Goal: Communication & Community: Share content

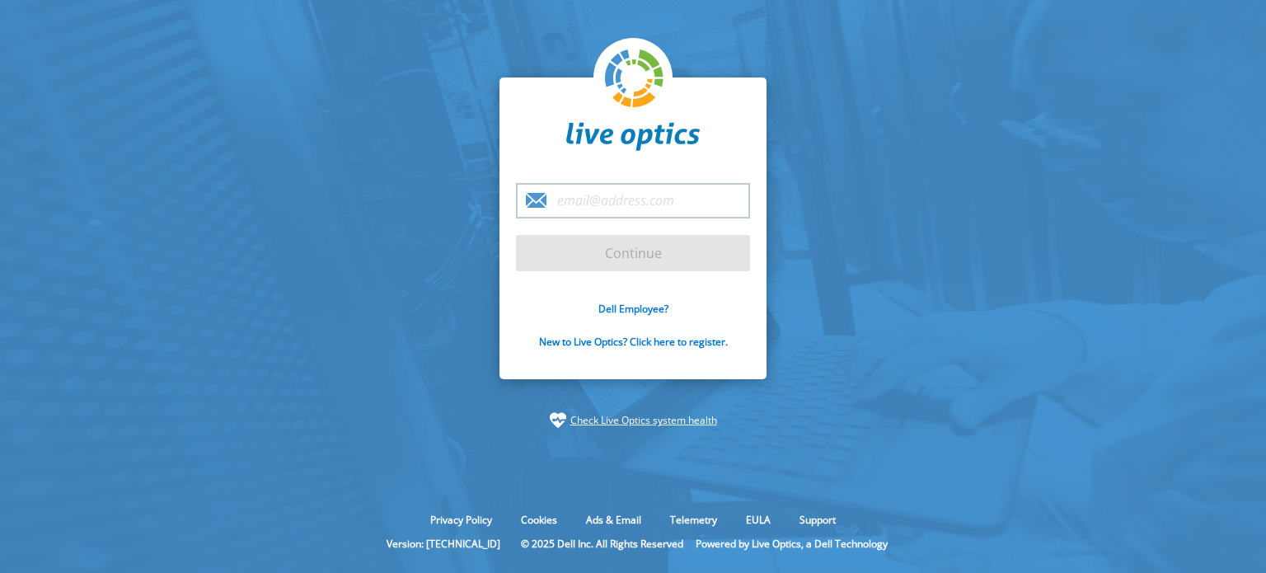
type input "mroush@fz.k12.mo.us"
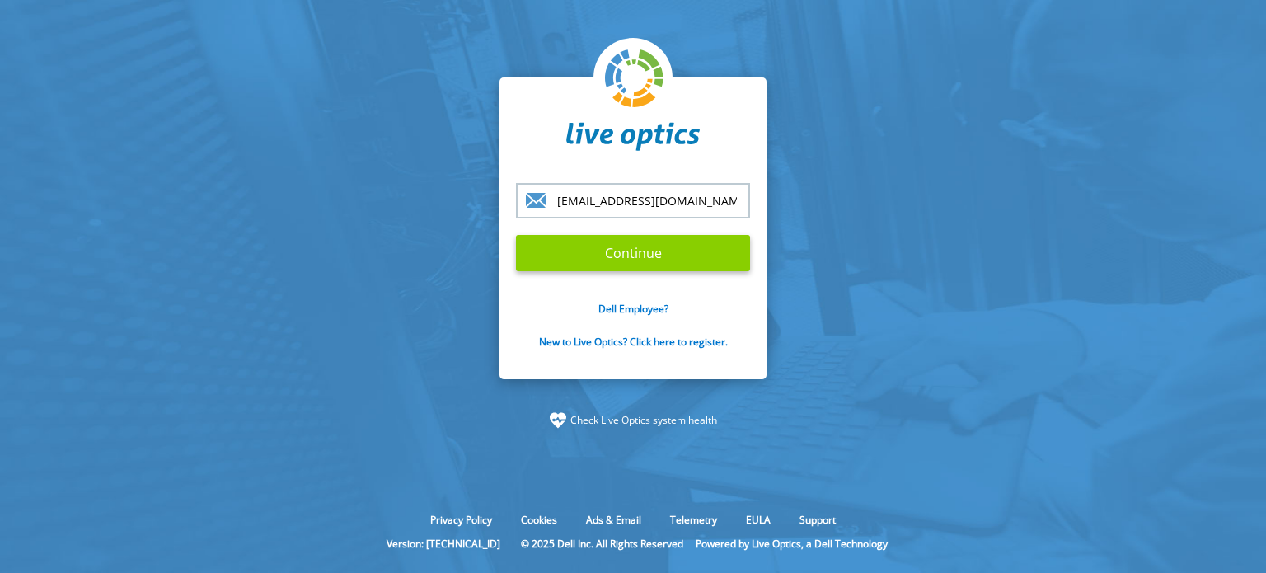
click at [603, 249] on input "Continue" at bounding box center [633, 253] width 234 height 36
click at [612, 260] on input "Continue" at bounding box center [633, 253] width 234 height 36
click at [613, 235] on form "mroush@fz.k12.mo.us Continue Dell Employee? New to Live Optics? Click here to r…" at bounding box center [633, 275] width 234 height 185
click at [626, 261] on input "Continue" at bounding box center [633, 253] width 234 height 36
click at [622, 246] on input "Continue" at bounding box center [633, 253] width 234 height 36
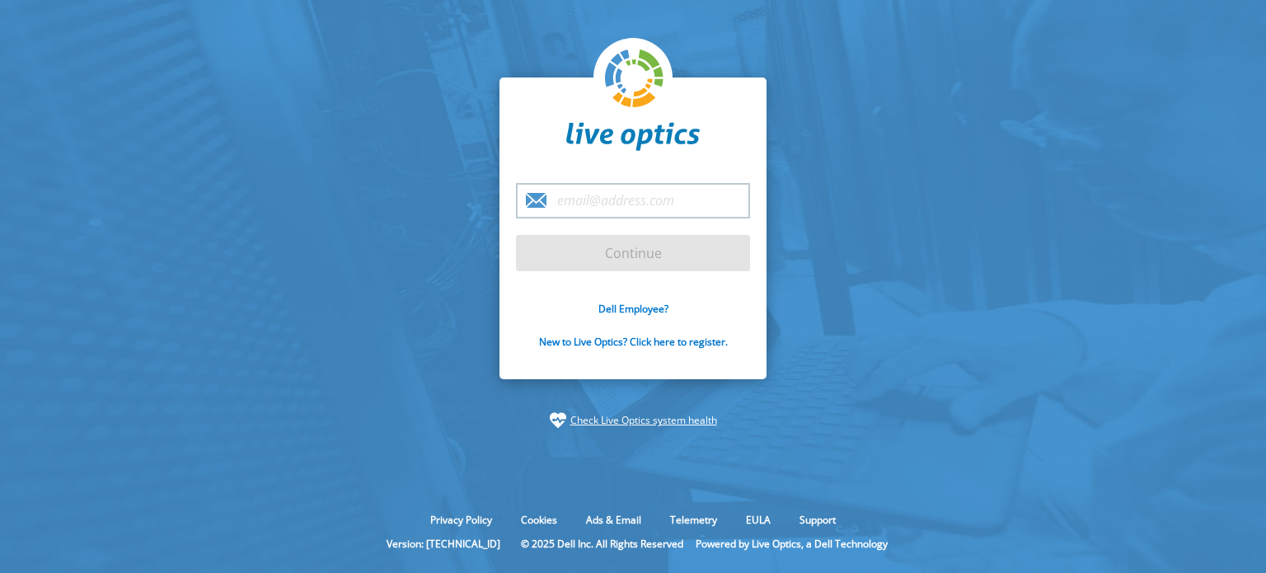
type input "[EMAIL_ADDRESS][DOMAIN_NAME]"
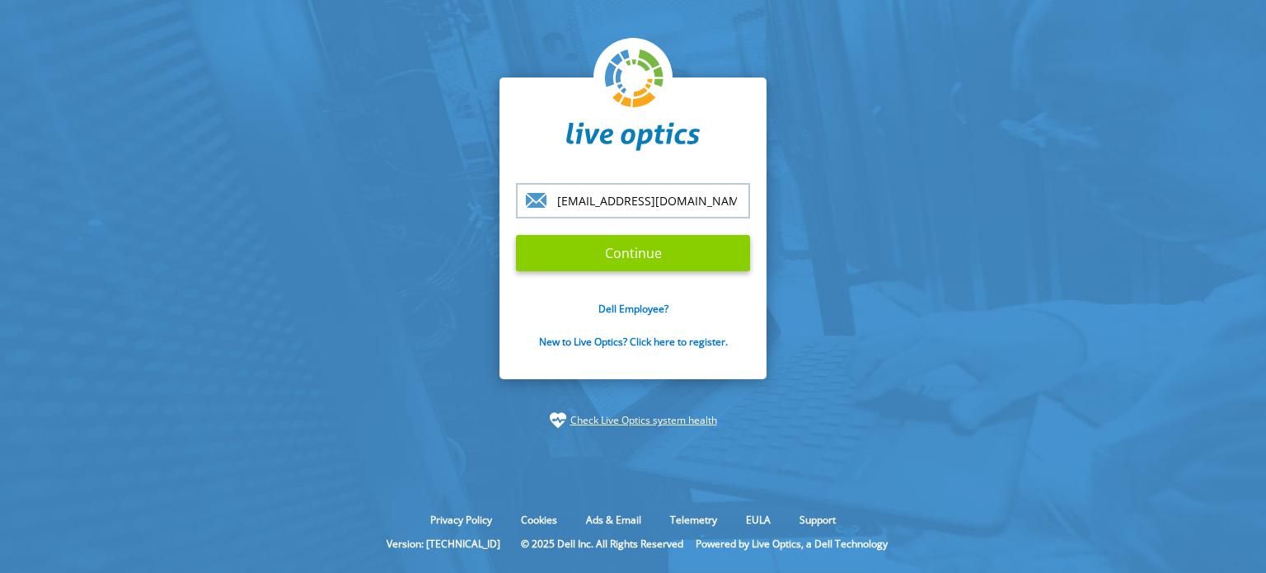
click at [590, 251] on input "Continue" at bounding box center [633, 253] width 234 height 36
click at [651, 255] on input "Continue" at bounding box center [633, 253] width 234 height 36
drag, startPoint x: 650, startPoint y: 251, endPoint x: 552, endPoint y: 250, distance: 97.3
click at [549, 250] on input "Continue" at bounding box center [633, 253] width 234 height 36
click at [569, 250] on input "Continue" at bounding box center [633, 253] width 234 height 36
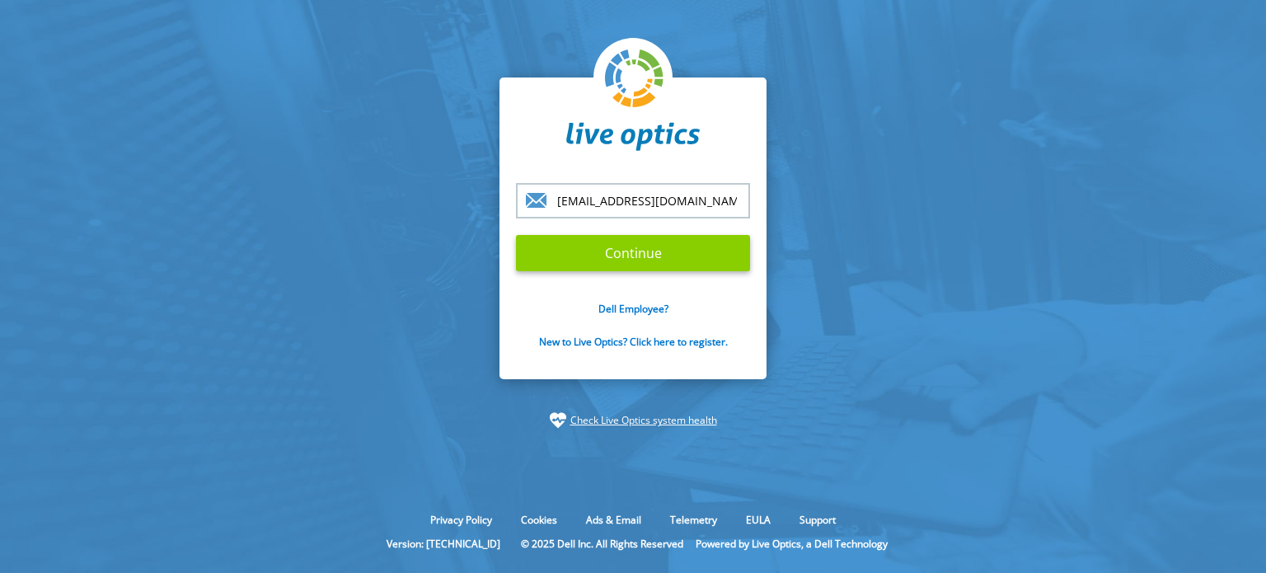
click at [569, 250] on input "Continue" at bounding box center [633, 253] width 234 height 36
click at [570, 250] on input "Continue" at bounding box center [633, 253] width 234 height 36
click at [572, 250] on input "Continue" at bounding box center [633, 253] width 234 height 36
click at [579, 250] on input "Continue" at bounding box center [633, 253] width 234 height 36
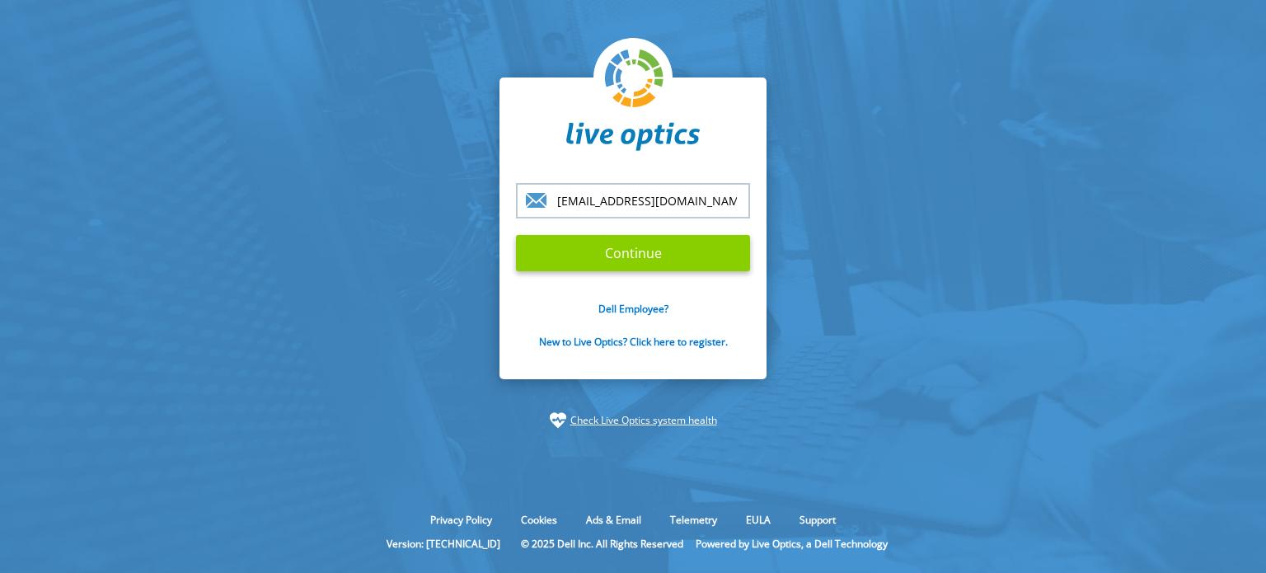
click at [584, 251] on input "Continue" at bounding box center [633, 253] width 234 height 36
click at [605, 251] on input "Continue" at bounding box center [633, 253] width 234 height 36
click at [613, 252] on input "Continue" at bounding box center [633, 253] width 234 height 36
click at [617, 250] on input "Continue" at bounding box center [633, 253] width 234 height 36
click at [618, 250] on input "Continue" at bounding box center [633, 253] width 234 height 36
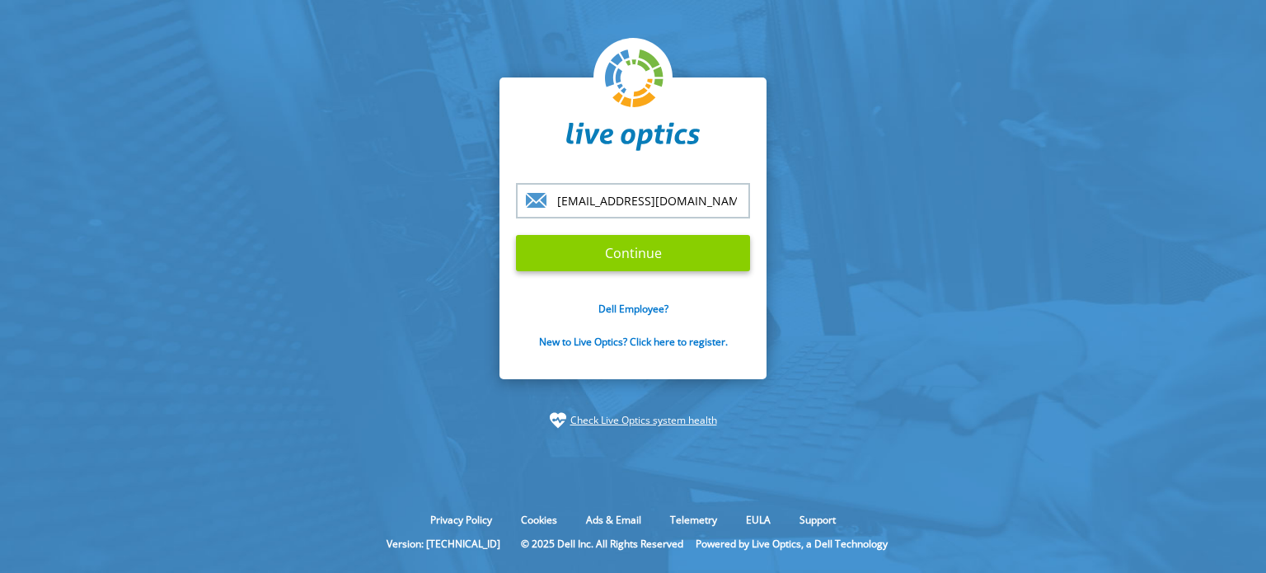
click at [618, 253] on input "Continue" at bounding box center [633, 253] width 234 height 36
click at [600, 415] on link "Check Live Optics system health" at bounding box center [643, 420] width 147 height 16
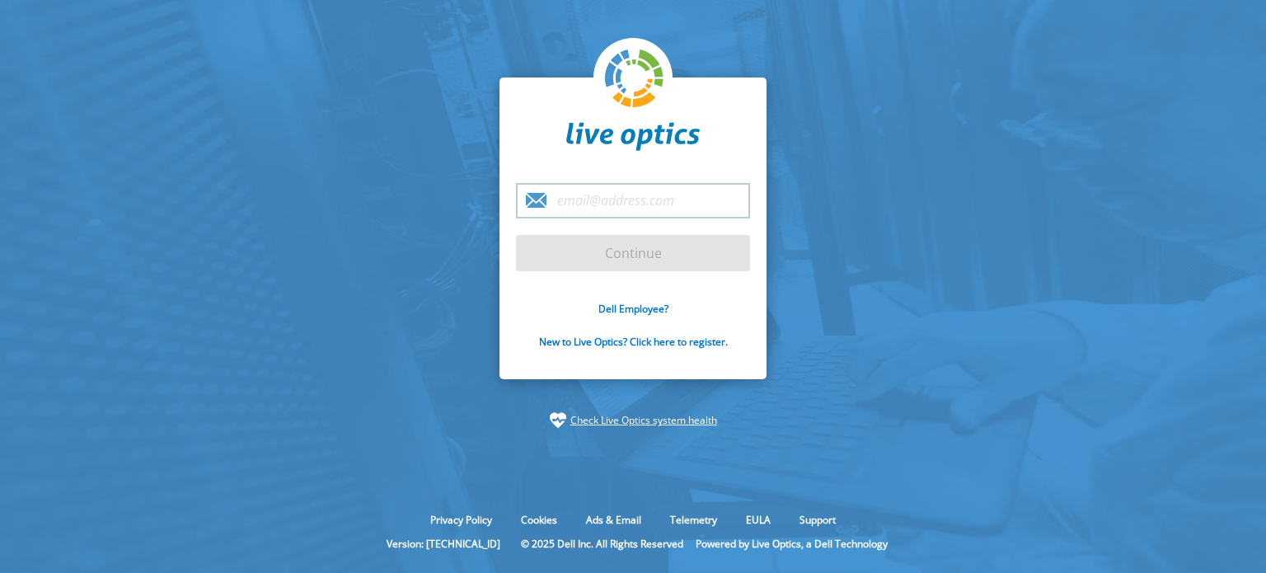
type input "mroush@fz.k12.mo.us"
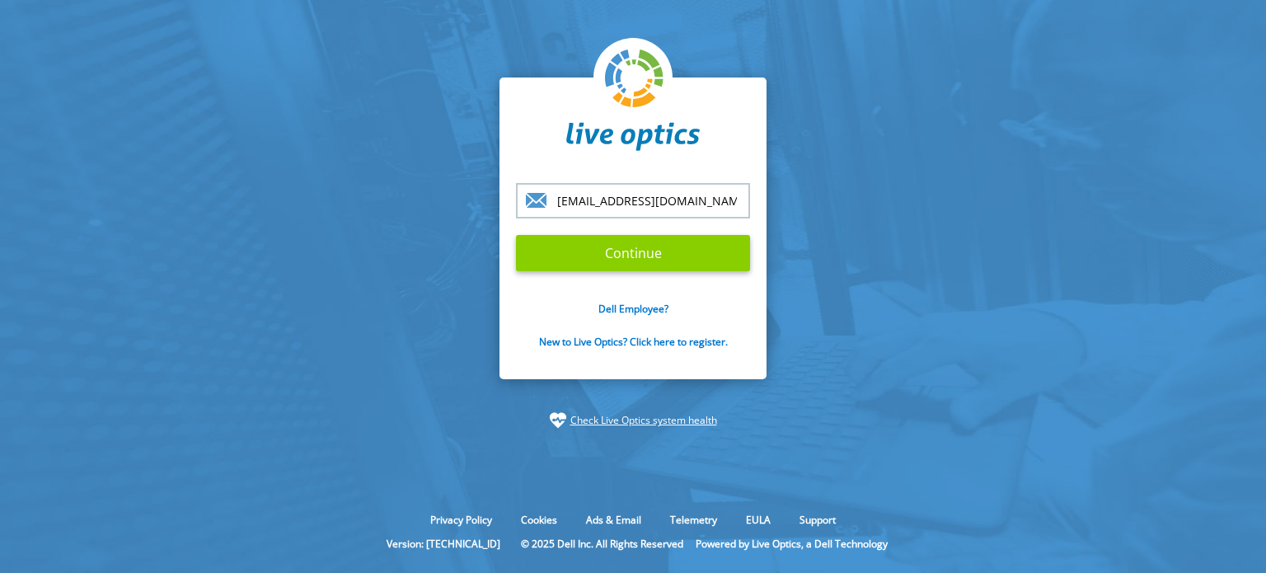
click at [636, 247] on input "Continue" at bounding box center [633, 253] width 234 height 36
click at [585, 255] on input "Continue" at bounding box center [633, 253] width 234 height 36
click at [671, 243] on input "Continue" at bounding box center [633, 253] width 234 height 36
click at [636, 256] on input "Continue" at bounding box center [633, 253] width 234 height 36
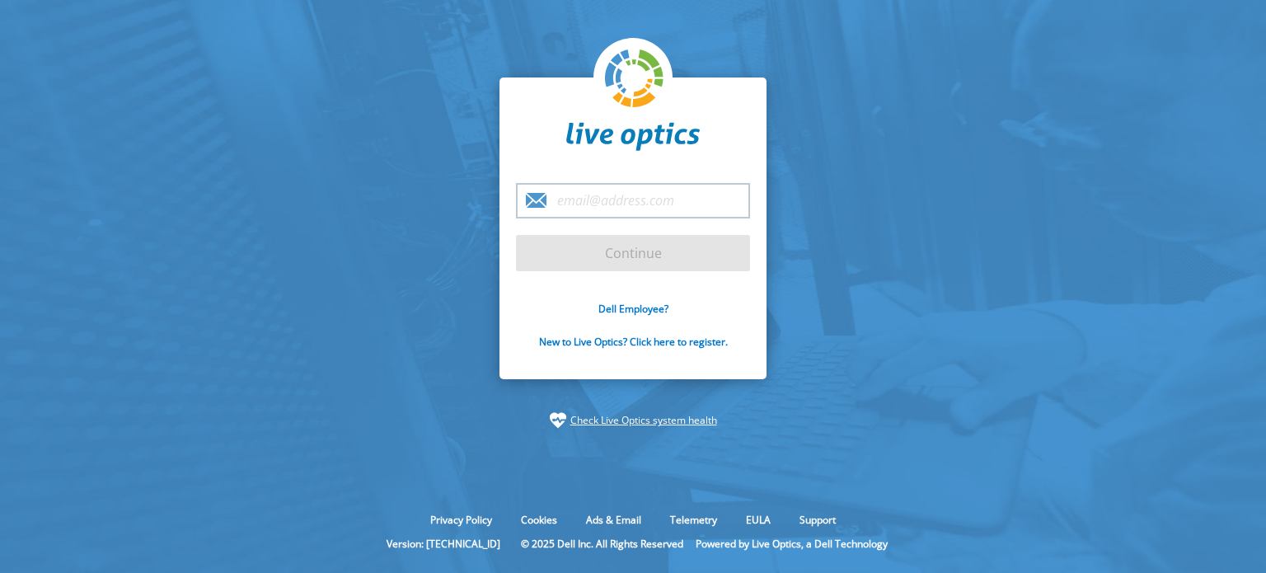
drag, startPoint x: 378, startPoint y: 171, endPoint x: 369, endPoint y: 162, distance: 11.7
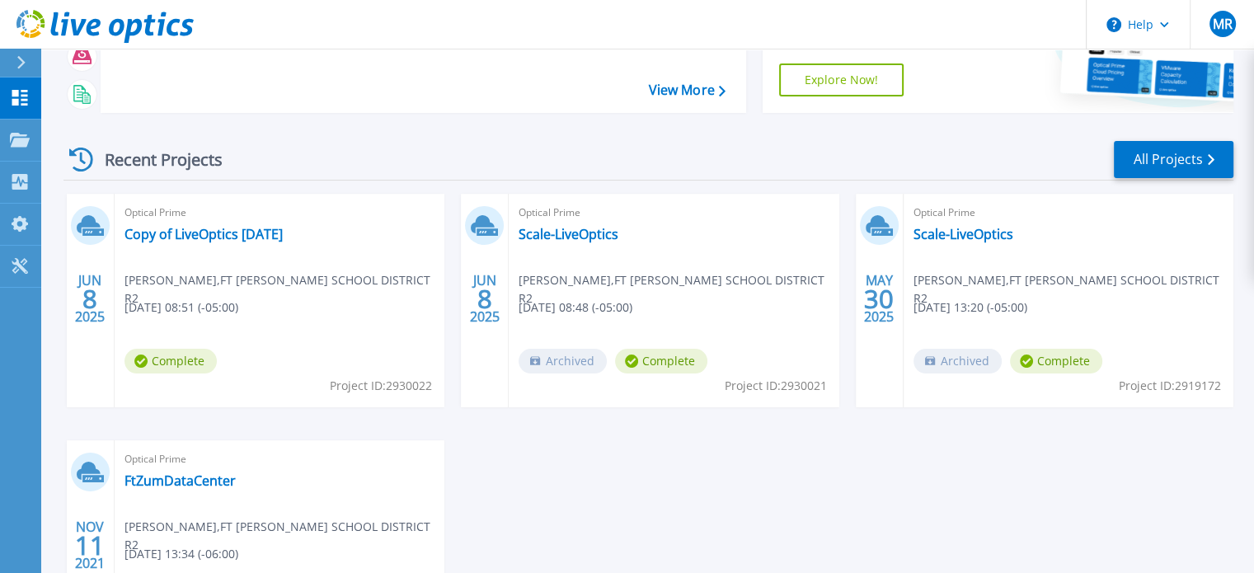
scroll to position [165, 0]
drag, startPoint x: 198, startPoint y: 232, endPoint x: 141, endPoint y: 240, distance: 57.4
click at [141, 240] on link "Copy of LiveOptics [DATE]" at bounding box center [203, 233] width 158 height 16
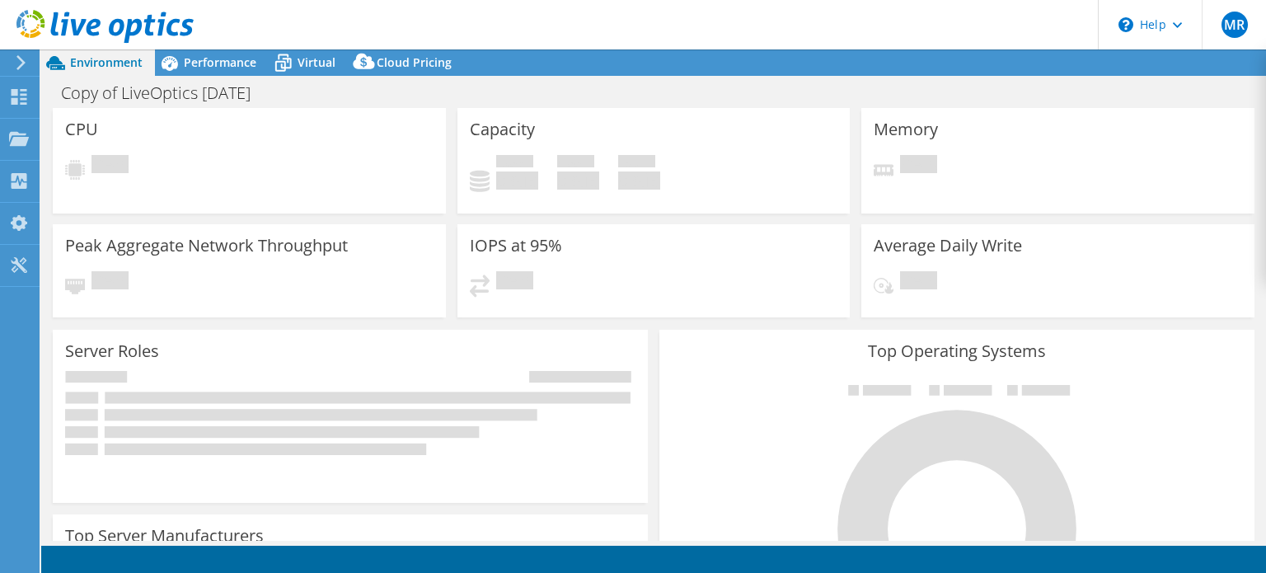
select select "USD"
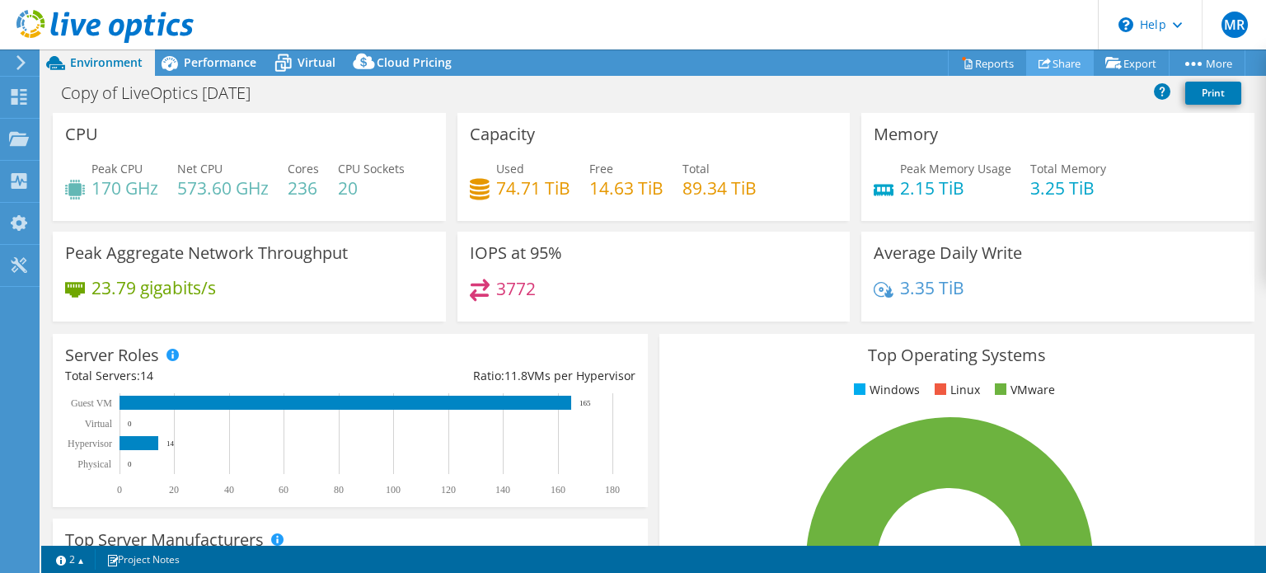
click at [1059, 64] on link "Share" at bounding box center [1060, 63] width 68 height 26
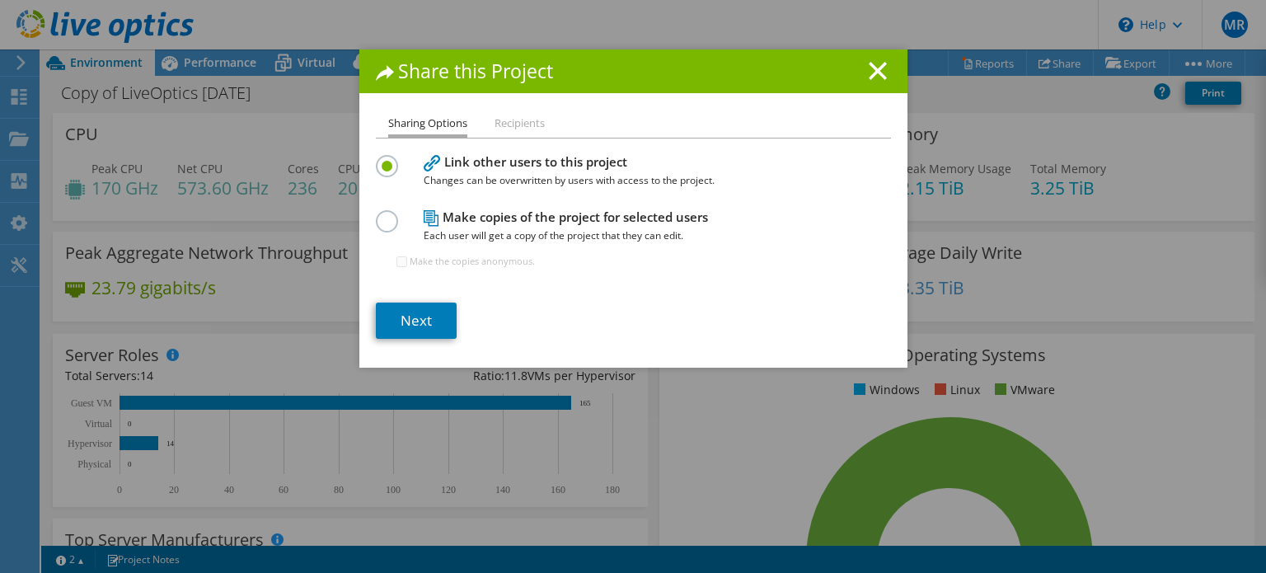
click at [523, 116] on li "Recipients" at bounding box center [520, 124] width 50 height 21
click at [382, 214] on label at bounding box center [390, 212] width 29 height 4
click at [0, 0] on input "radio" at bounding box center [0, 0] width 0 height 0
click at [406, 319] on link "Next" at bounding box center [416, 321] width 81 height 36
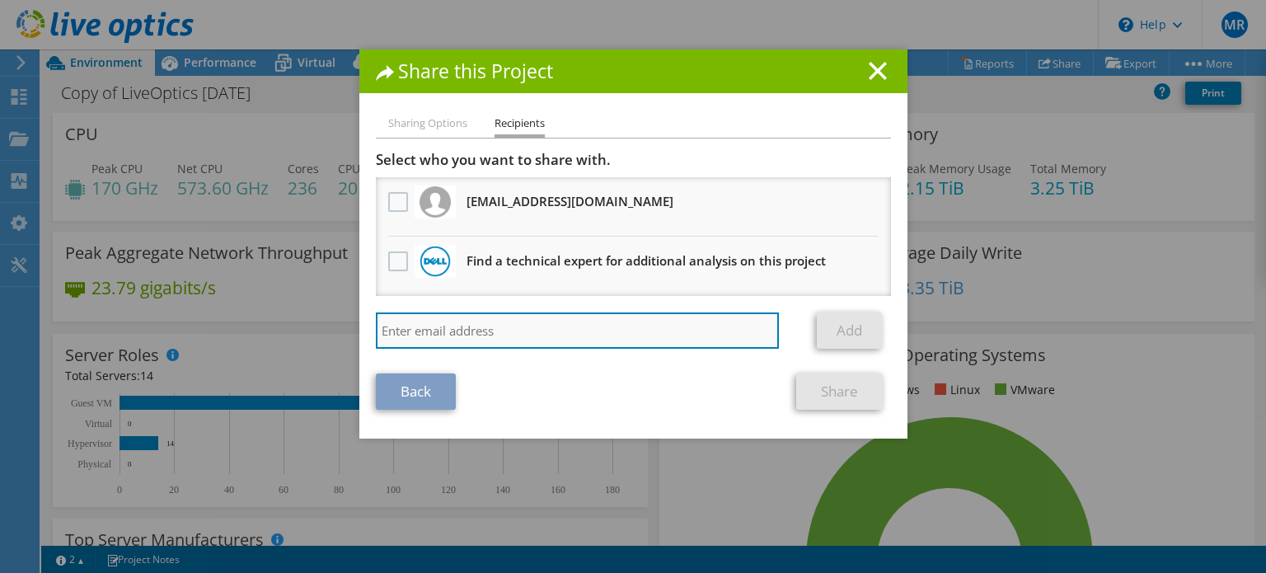
click at [425, 335] on input "search" at bounding box center [578, 330] width 404 height 36
paste input "[PERSON_NAME][EMAIL_ADDRESS][DOMAIN_NAME]"
type input "[PERSON_NAME][EMAIL_ADDRESS][DOMAIN_NAME]"
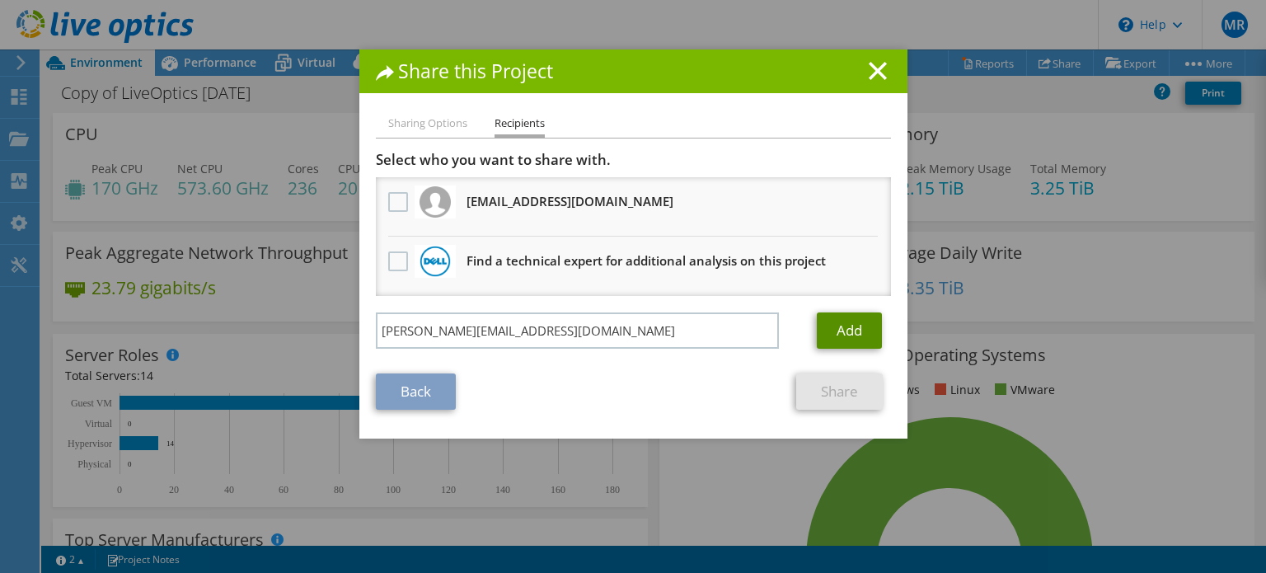
click at [828, 332] on link "Add" at bounding box center [849, 330] width 65 height 36
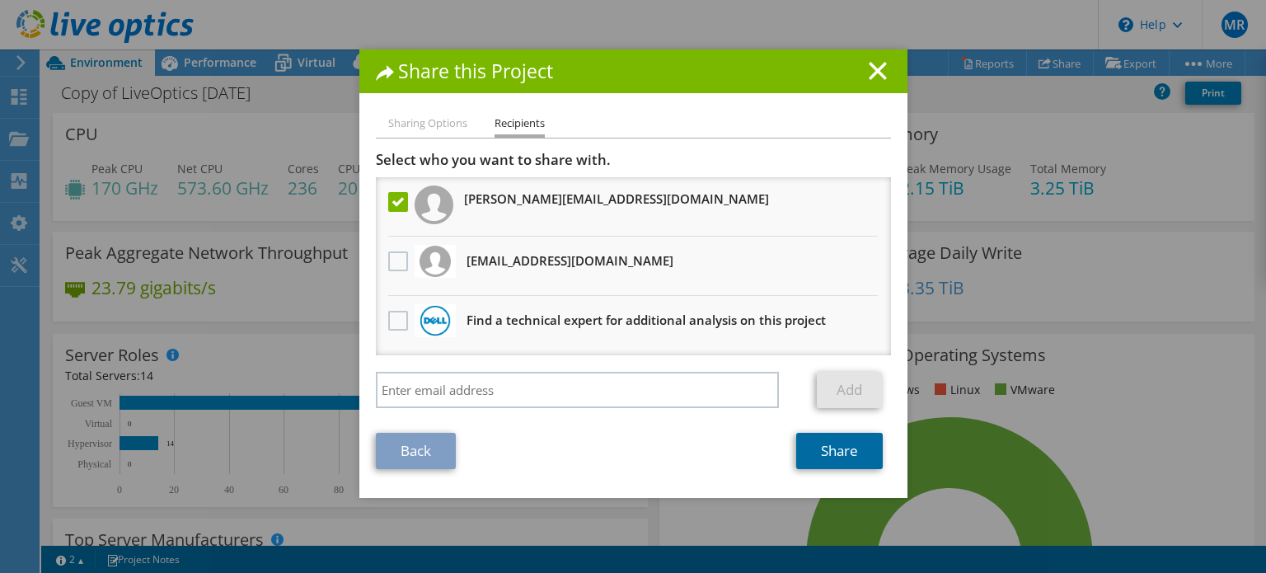
click at [827, 449] on link "Share" at bounding box center [839, 451] width 87 height 36
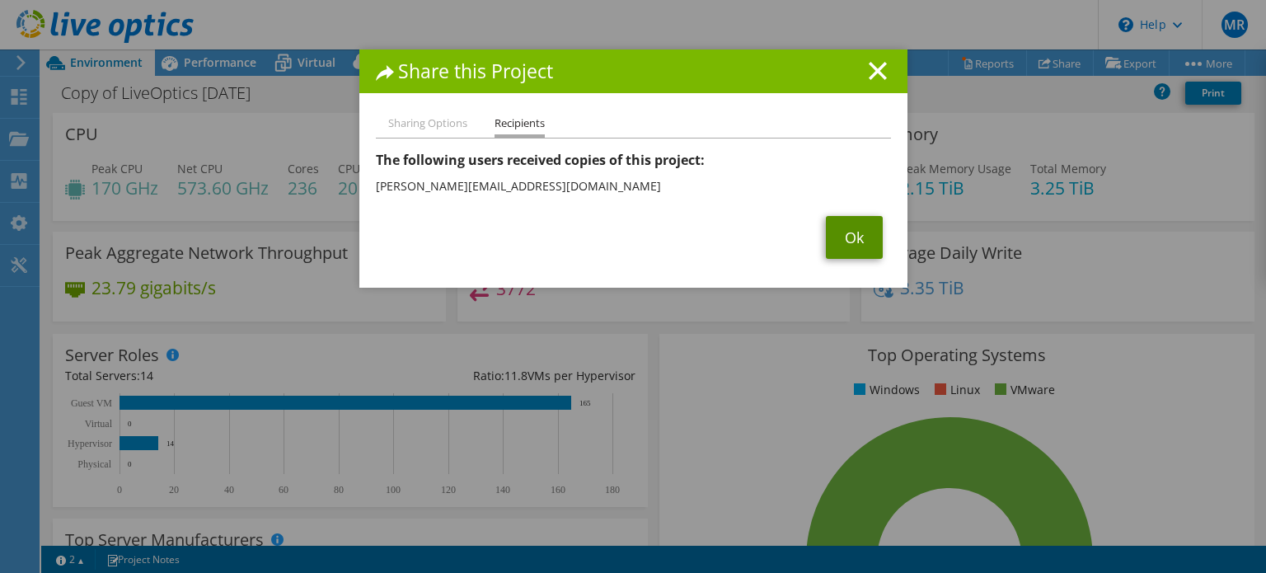
click at [856, 237] on link "Ok" at bounding box center [854, 237] width 57 height 43
